Goal: Information Seeking & Learning: Learn about a topic

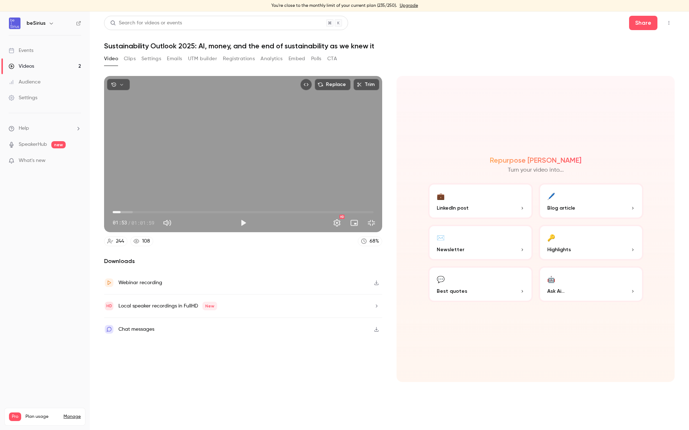
click at [382, 232] on div "Replace Trim 01:53 01:53 / 01:01:59 HD" at bounding box center [243, 154] width 278 height 156
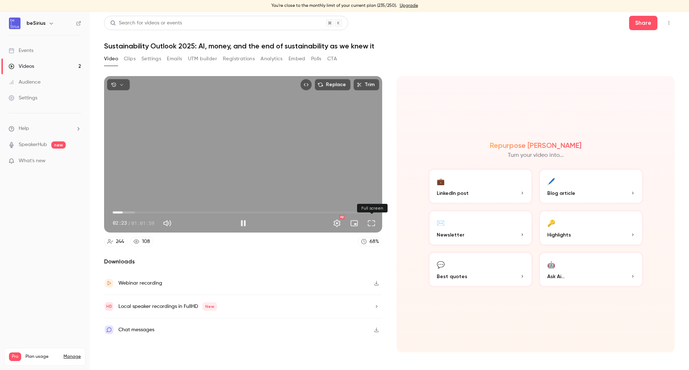
click at [371, 222] on button "Full screen" at bounding box center [371, 223] width 14 height 14
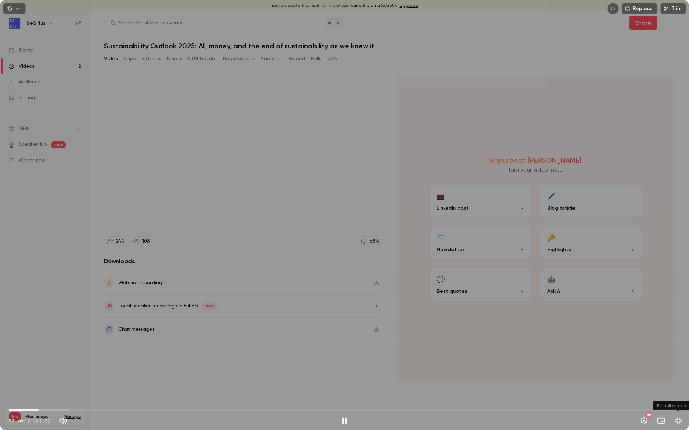
click at [680, 423] on button "Exit full screen" at bounding box center [678, 421] width 14 height 14
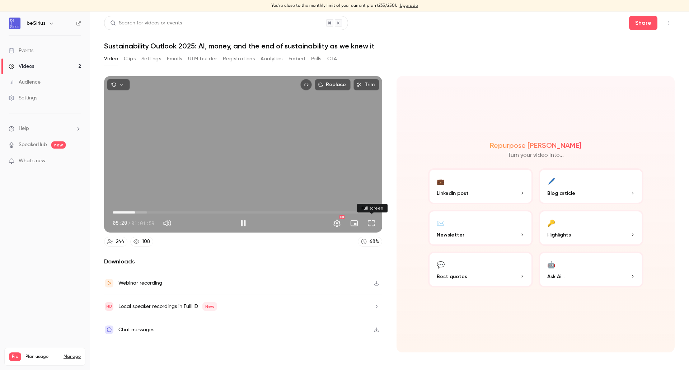
click at [372, 221] on button "Full screen" at bounding box center [371, 223] width 14 height 14
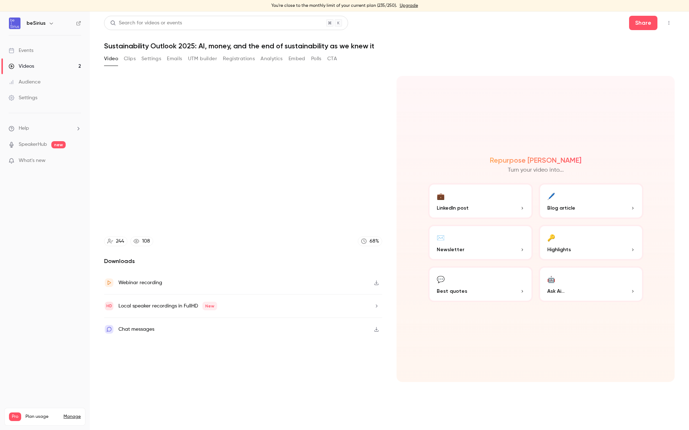
type input "*****"
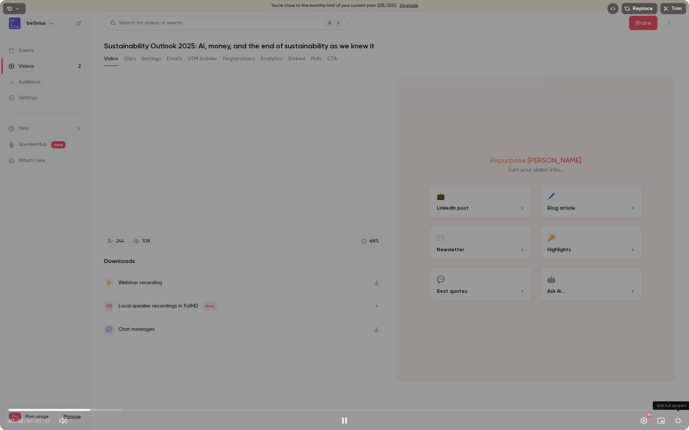
click at [682, 421] on button "Exit full screen" at bounding box center [678, 421] width 14 height 14
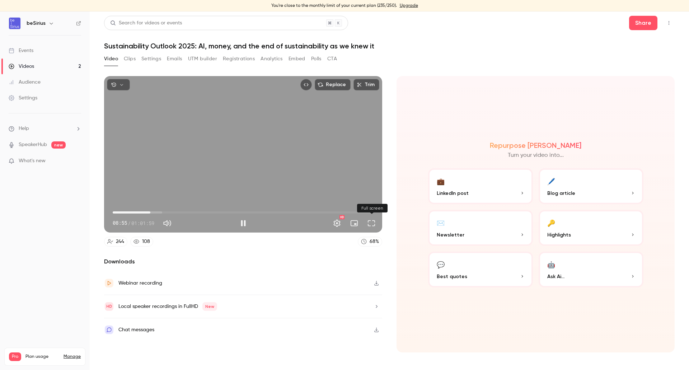
click at [373, 227] on button "Full screen" at bounding box center [371, 223] width 14 height 14
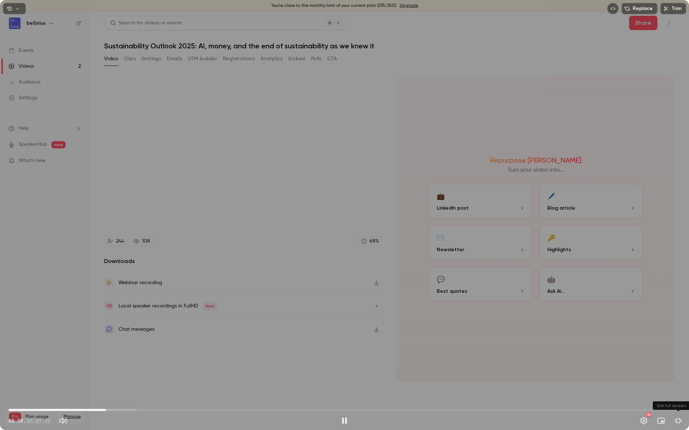
click at [675, 420] on button "Exit full screen" at bounding box center [678, 421] width 14 height 14
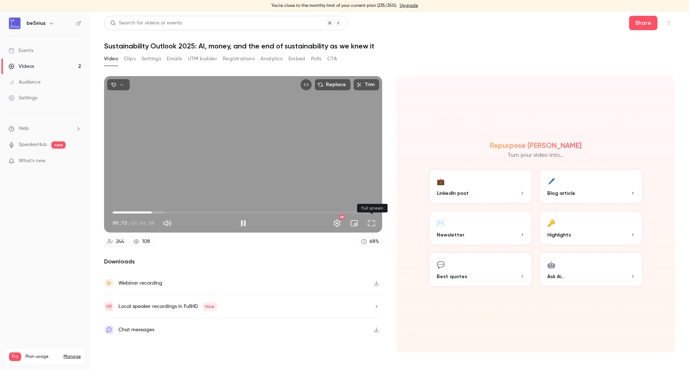
click at [372, 225] on button "Full screen" at bounding box center [371, 223] width 14 height 14
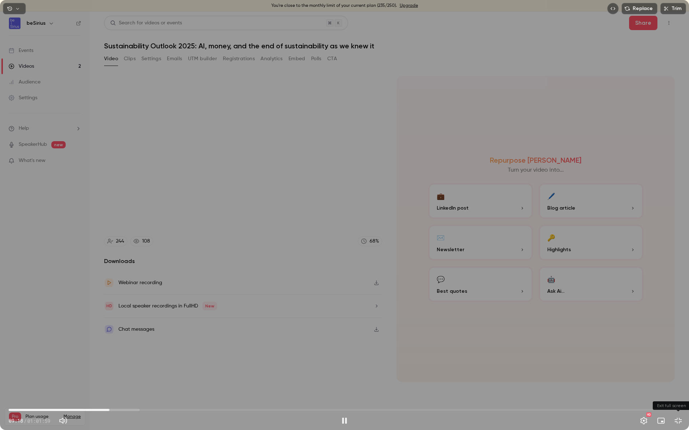
click at [683, 425] on button "Exit full screen" at bounding box center [678, 421] width 14 height 14
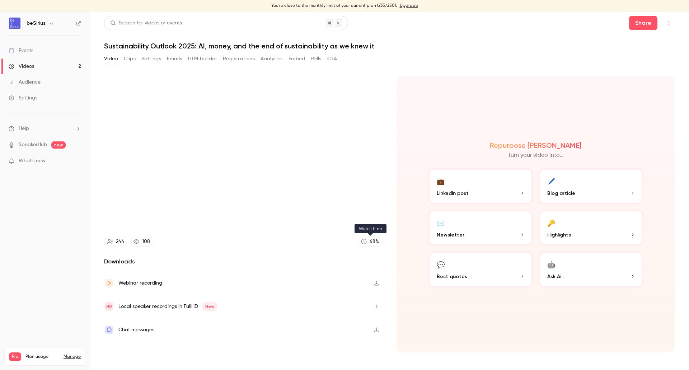
type input "*****"
click at [376, 244] on div "68 %" at bounding box center [373, 242] width 9 height 8
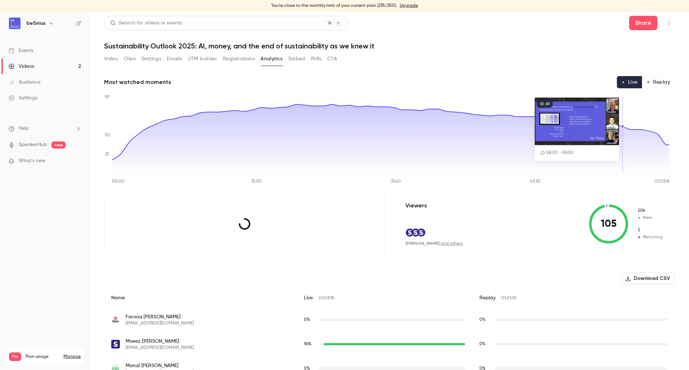
click at [623, 125] on icon "00:00 15:50 31:40 47:30 01:03:18 0 25 50 99" at bounding box center [386, 139] width 565 height 90
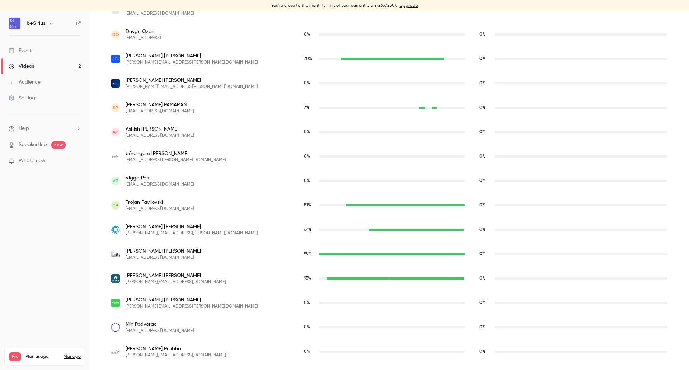
scroll to position [4211, 0]
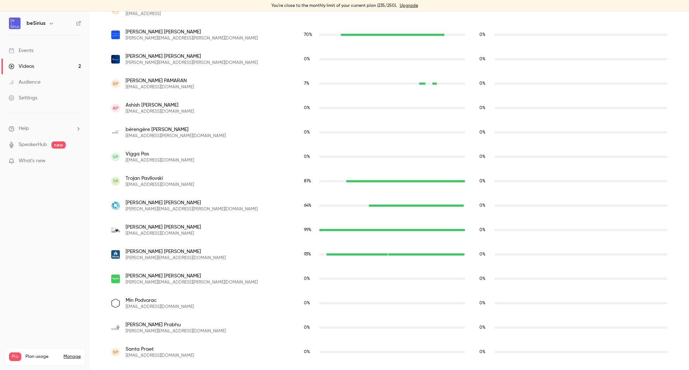
click at [47, 49] on link "Events" at bounding box center [45, 51] width 90 height 16
